Goal: Information Seeking & Learning: Learn about a topic

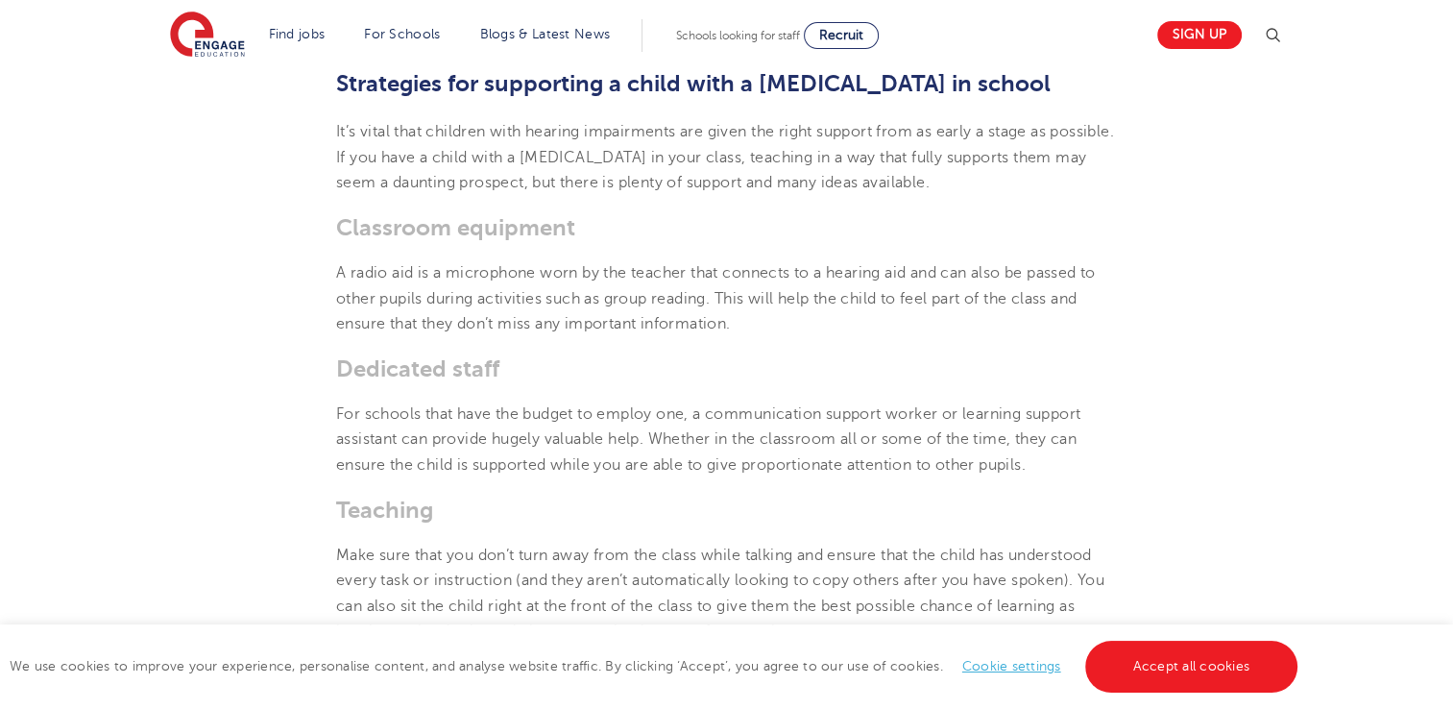
scroll to position [2573, 0]
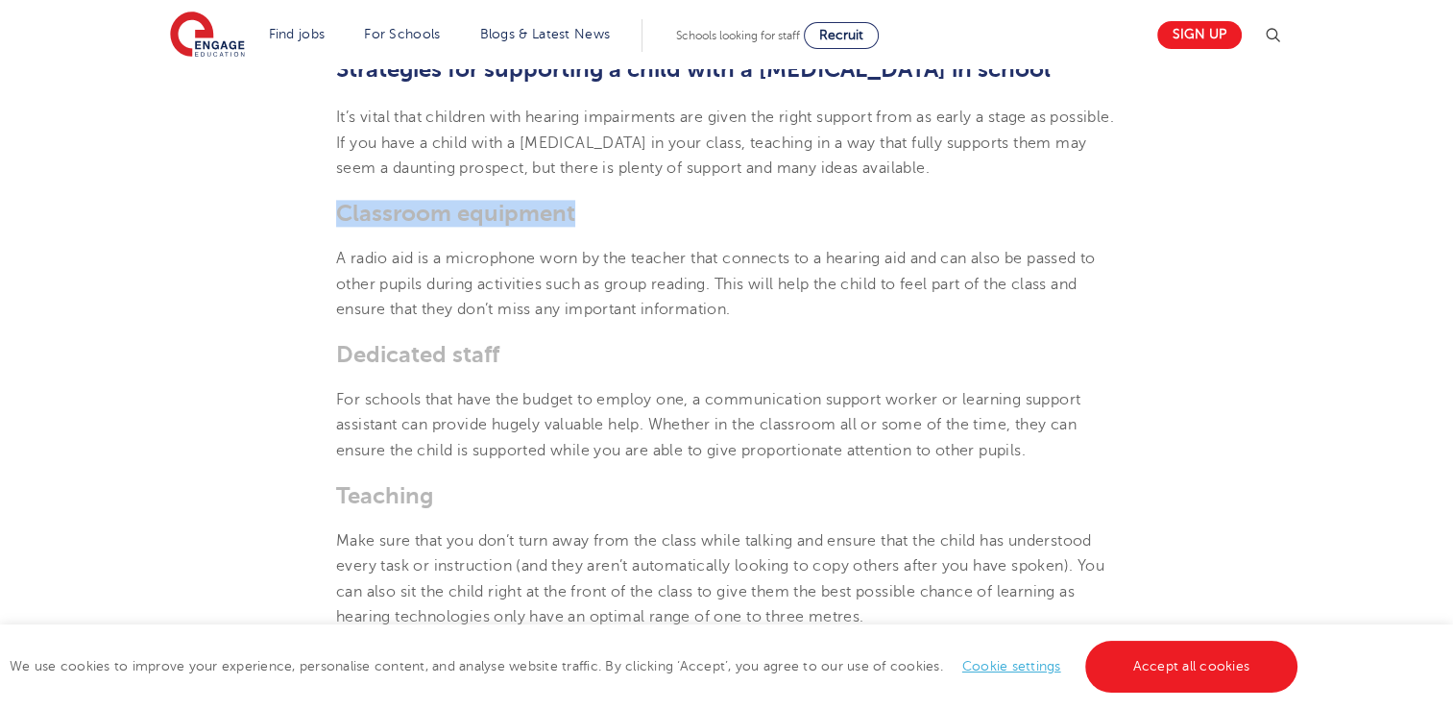
drag, startPoint x: 576, startPoint y: 208, endPoint x: 315, endPoint y: 211, distance: 261.2
click at [315, 211] on section "[DATE] How to support a child with a [MEDICAL_DATA] in school Going through sch…" at bounding box center [726, 340] width 1165 height 4766
drag, startPoint x: 315, startPoint y: 211, endPoint x: 346, endPoint y: 354, distance: 146.4
click at [346, 354] on span "Dedicated staff" at bounding box center [417, 354] width 163 height 27
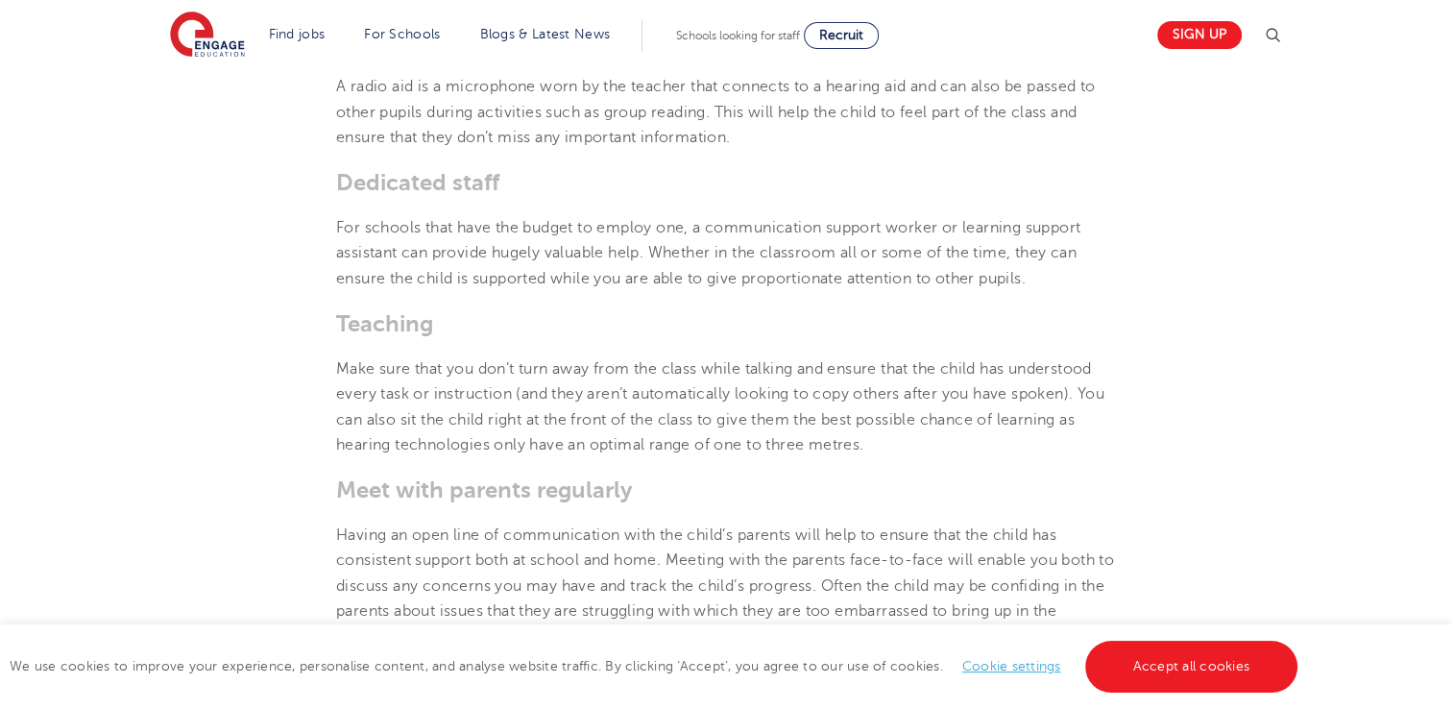
scroll to position [2746, 0]
click at [407, 325] on span "Teaching" at bounding box center [384, 322] width 97 height 27
drag, startPoint x: 342, startPoint y: 328, endPoint x: 432, endPoint y: 332, distance: 90.4
click at [432, 332] on span "Teaching" at bounding box center [384, 322] width 97 height 27
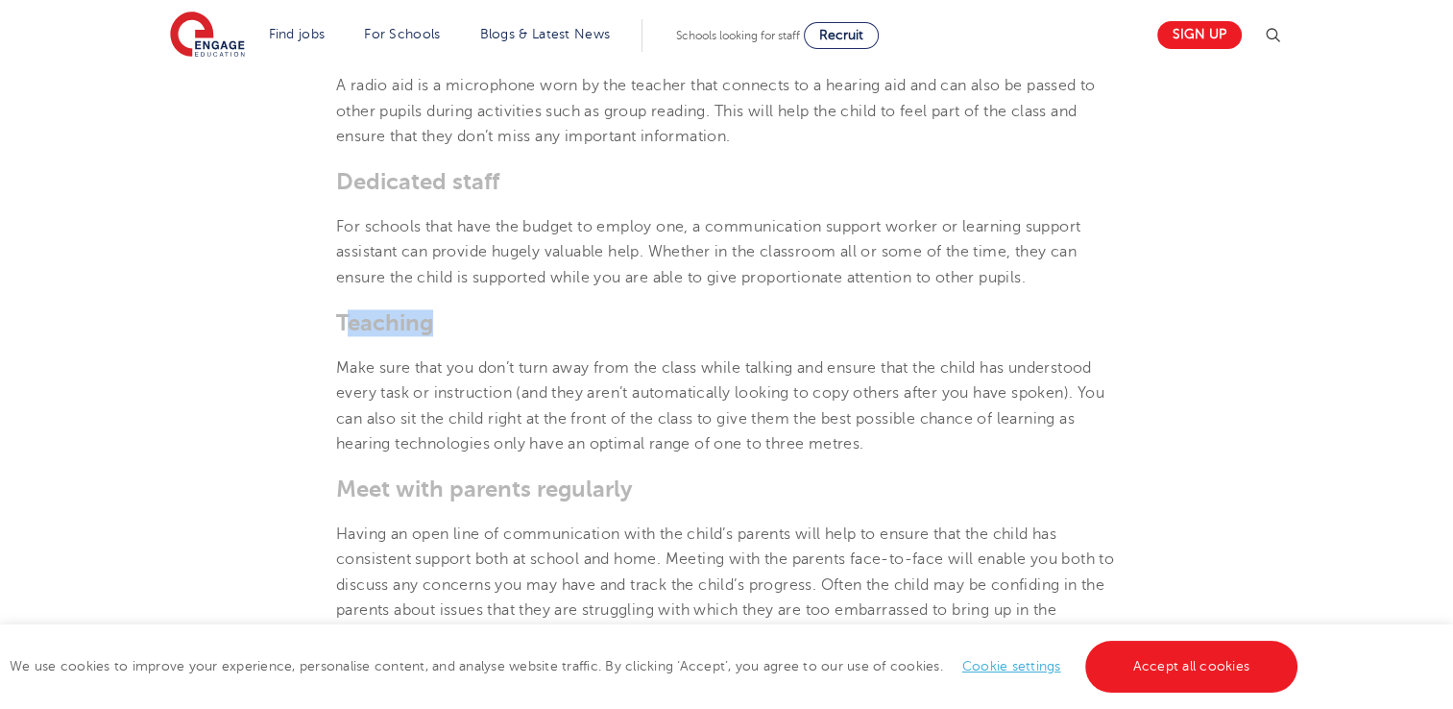
click at [432, 332] on span "Teaching" at bounding box center [384, 322] width 97 height 27
drag, startPoint x: 432, startPoint y: 332, endPoint x: 327, endPoint y: 318, distance: 105.7
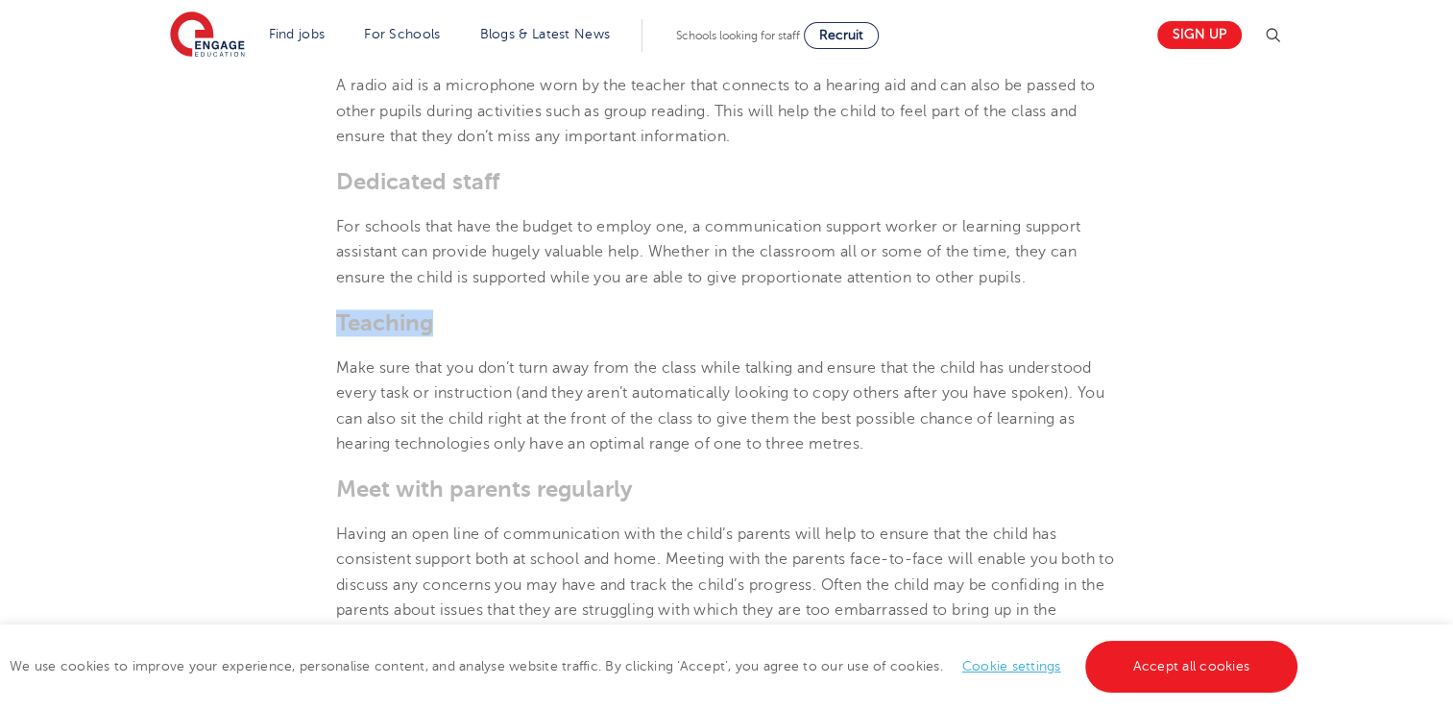
click at [327, 318] on section "[DATE] How to support a child with a [MEDICAL_DATA] in school Going through sch…" at bounding box center [726, 167] width 1165 height 4766
drag, startPoint x: 327, startPoint y: 318, endPoint x: 434, endPoint y: 357, distance: 113.6
click at [434, 357] on p "Make sure that you don’t turn away from the class while talking and ensure that…" at bounding box center [726, 405] width 781 height 101
drag, startPoint x: 434, startPoint y: 357, endPoint x: 419, endPoint y: 331, distance: 30.1
click at [419, 331] on span "Teaching" at bounding box center [384, 322] width 97 height 27
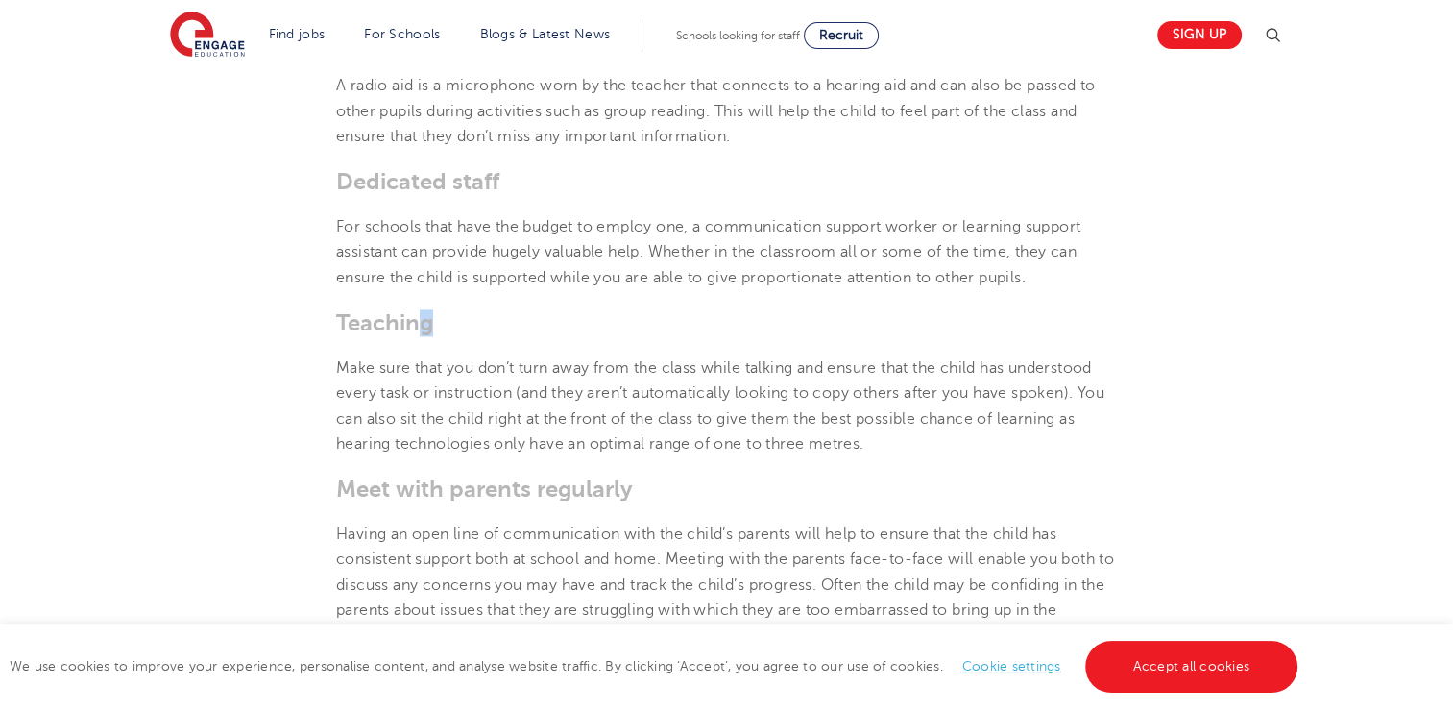
drag, startPoint x: 330, startPoint y: 336, endPoint x: 426, endPoint y: 327, distance: 96.5
click at [426, 327] on section "[DATE] How to support a child with a [MEDICAL_DATA] in school Going through sch…" at bounding box center [726, 167] width 1165 height 4766
click at [426, 327] on span "Teaching" at bounding box center [384, 322] width 97 height 27
drag, startPoint x: 439, startPoint y: 325, endPoint x: 324, endPoint y: 315, distance: 115.6
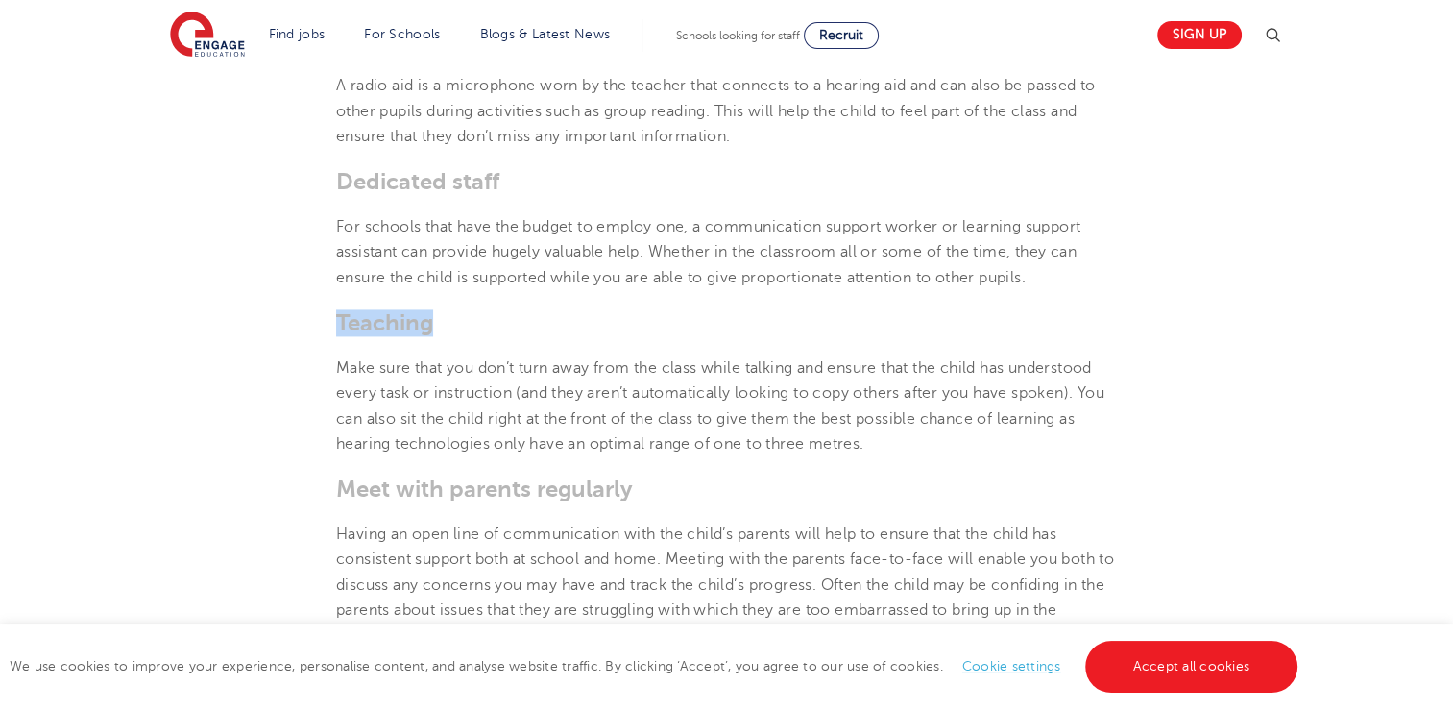
click at [324, 315] on section "[DATE] How to support a child with a [MEDICAL_DATA] in school Going through sch…" at bounding box center [726, 167] width 1165 height 4766
drag, startPoint x: 324, startPoint y: 315, endPoint x: 404, endPoint y: 361, distance: 92.9
click at [404, 361] on span "Make sure that you don’t turn away from the class while talking and ensure that…" at bounding box center [720, 405] width 768 height 93
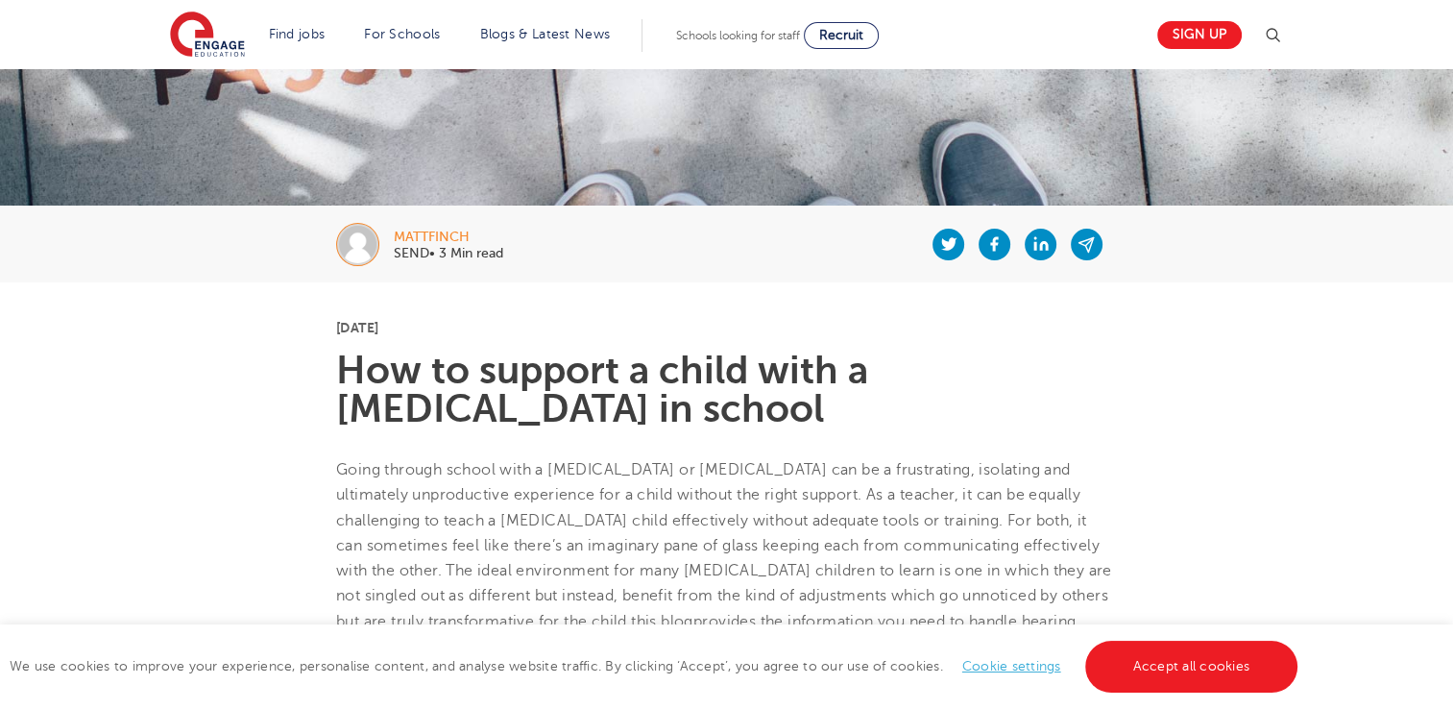
scroll to position [250, 0]
